Goal: Transaction & Acquisition: Purchase product/service

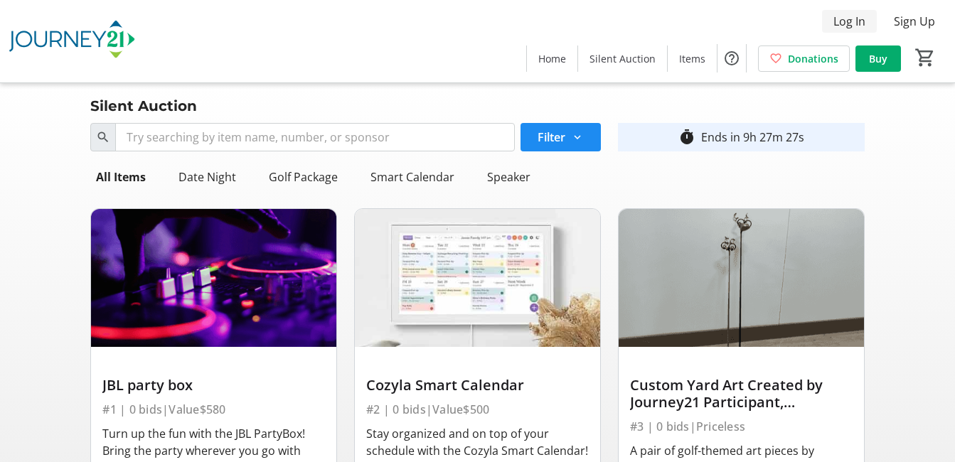
click at [838, 26] on span "Log In" at bounding box center [850, 21] width 32 height 17
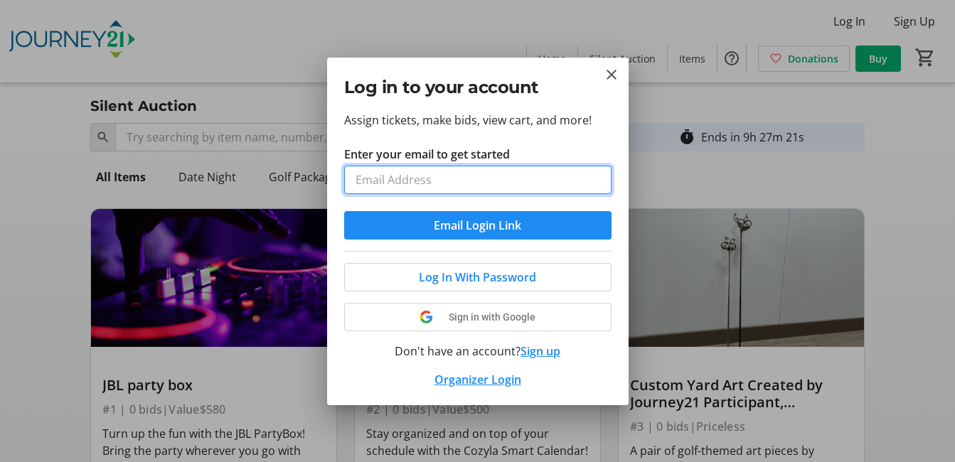
click at [482, 194] on input "Enter your email to get started" at bounding box center [477, 180] width 267 height 28
type input "[EMAIL_ADDRESS][DOMAIN_NAME]"
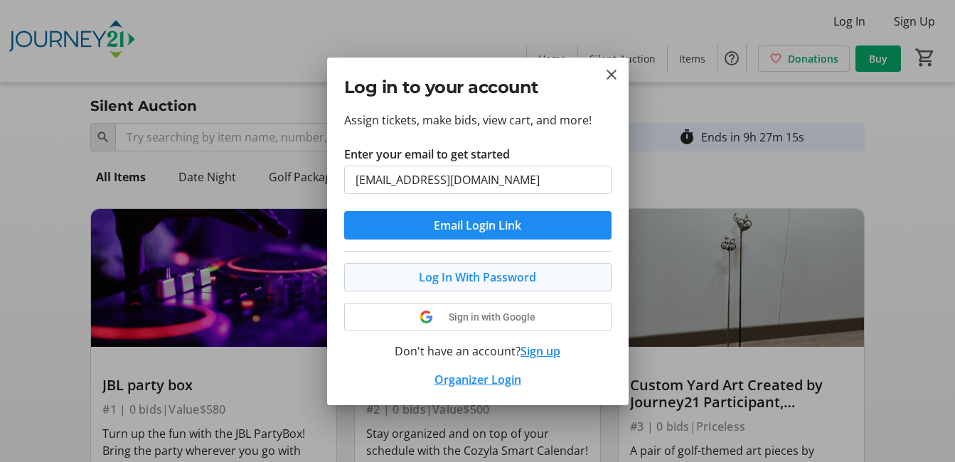
click at [486, 286] on span "Log In With Password" at bounding box center [477, 277] width 117 height 17
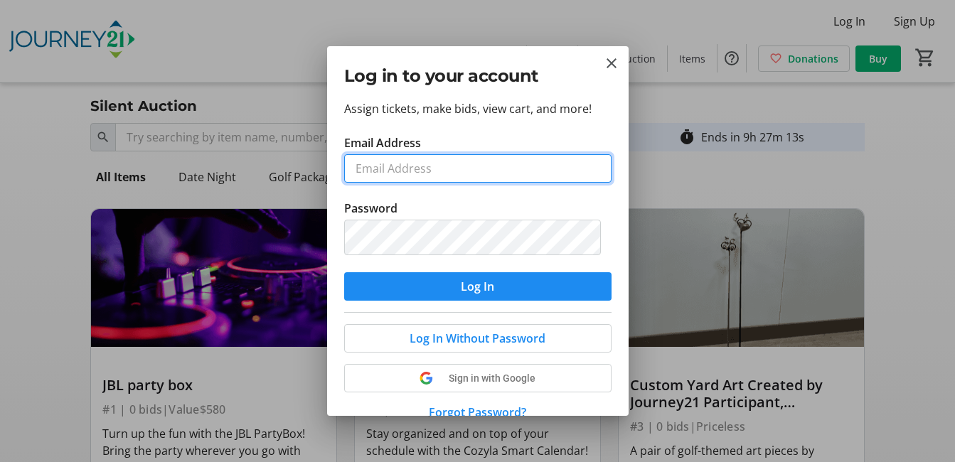
click at [477, 183] on input "Email Address" at bounding box center [477, 168] width 267 height 28
type input "[EMAIL_ADDRESS][DOMAIN_NAME]"
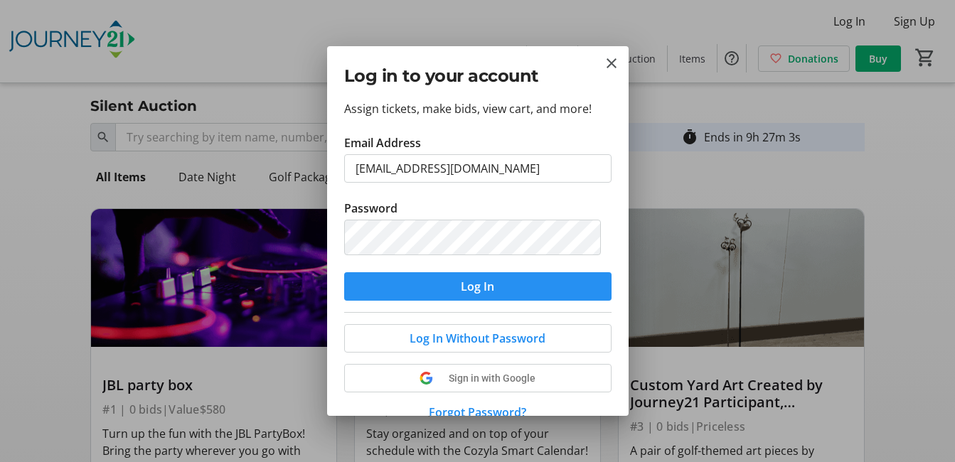
click at [478, 295] on span "Log In" at bounding box center [477, 286] width 33 height 17
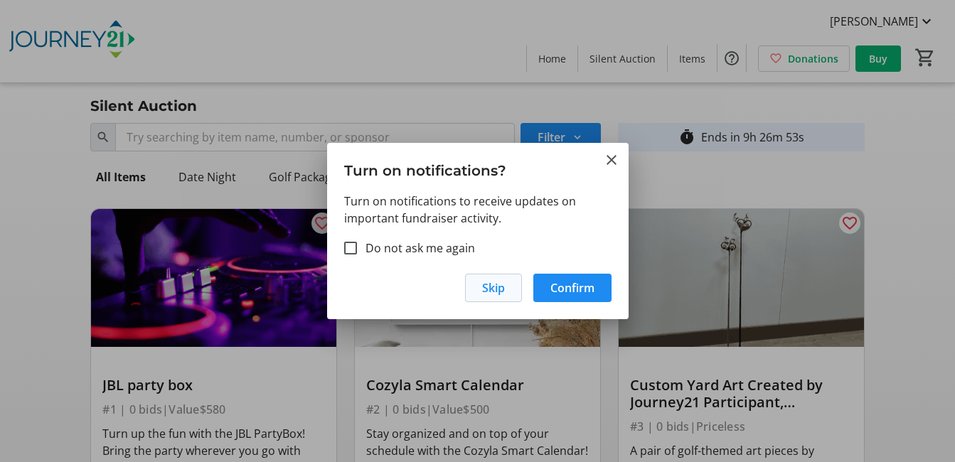
click at [466, 302] on span "button" at bounding box center [493, 288] width 55 height 34
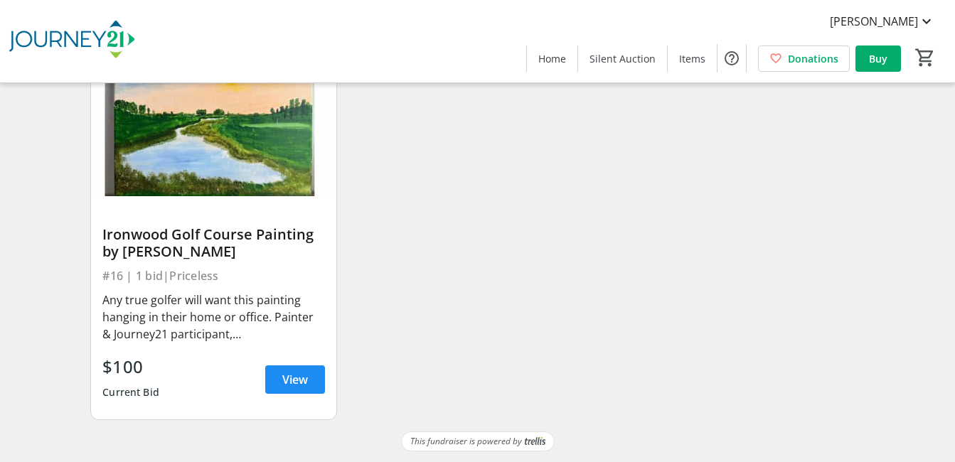
scroll to position [1991, 0]
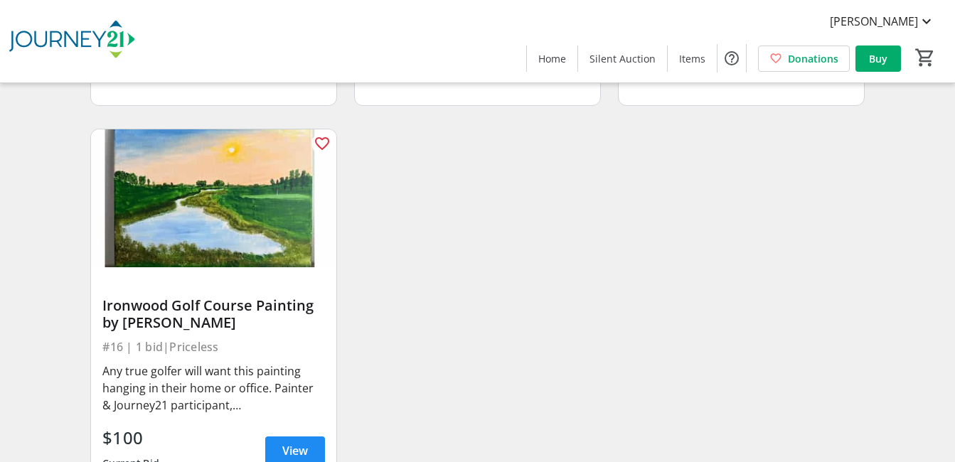
click at [297, 74] on span "View" at bounding box center [295, 65] width 26 height 17
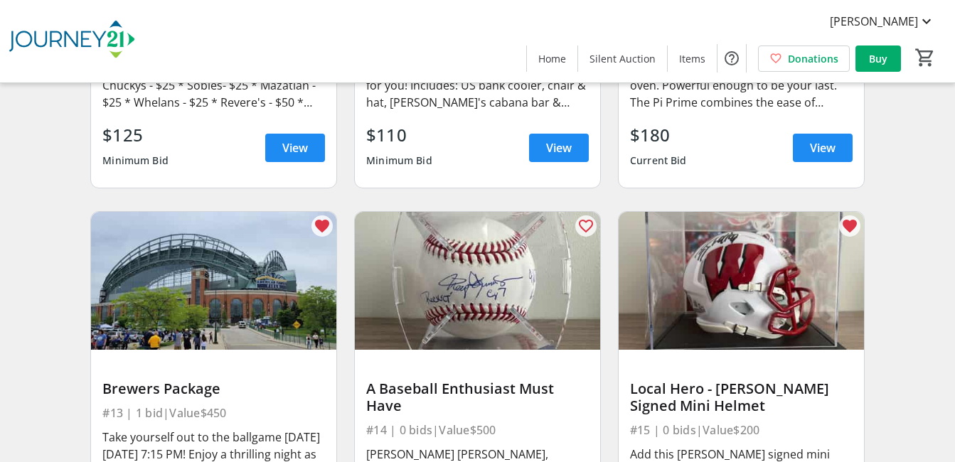
scroll to position [1544, 0]
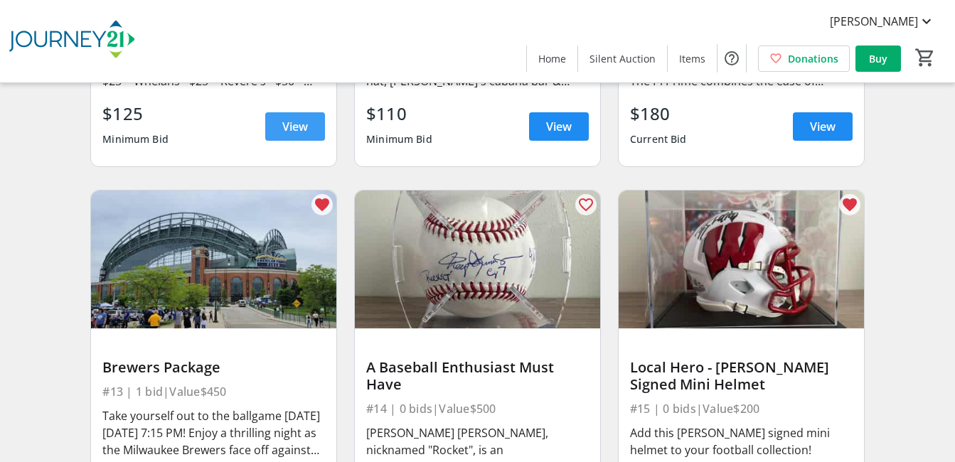
click at [282, 135] on span "View" at bounding box center [295, 126] width 26 height 17
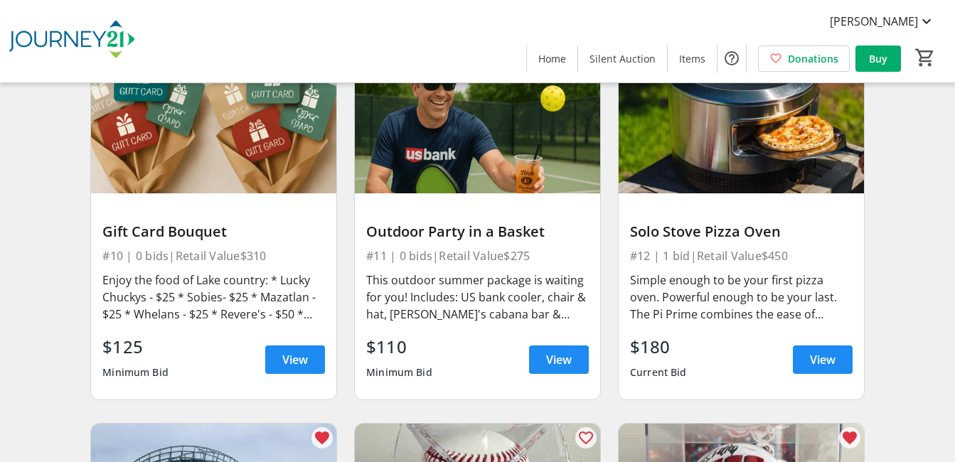
scroll to position [1188, 0]
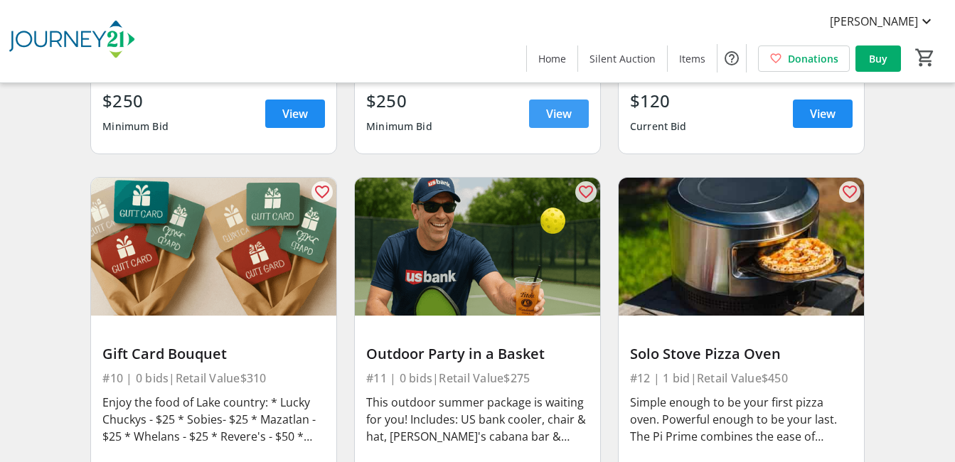
click at [553, 122] on span "View" at bounding box center [559, 113] width 26 height 17
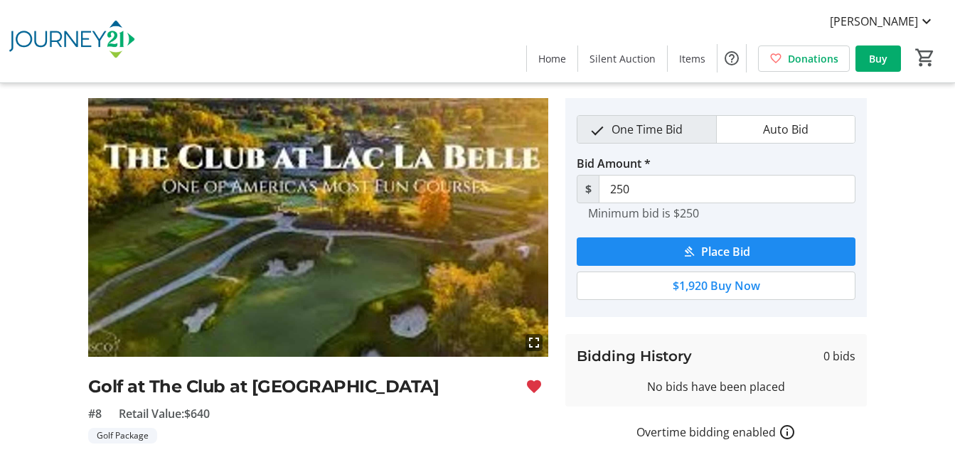
scroll to position [1, 0]
